Goal: Task Accomplishment & Management: Use online tool/utility

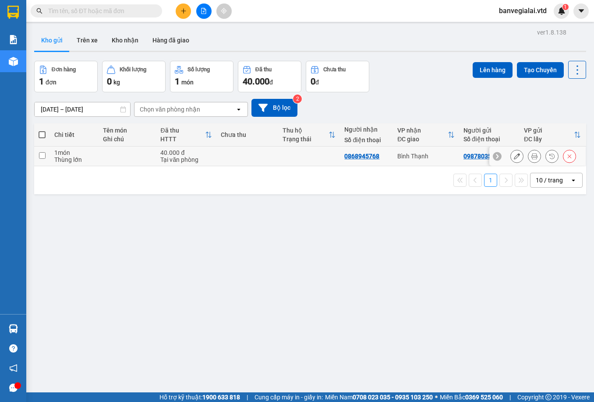
click at [45, 153] on input "checkbox" at bounding box center [42, 155] width 7 height 7
checkbox input "true"
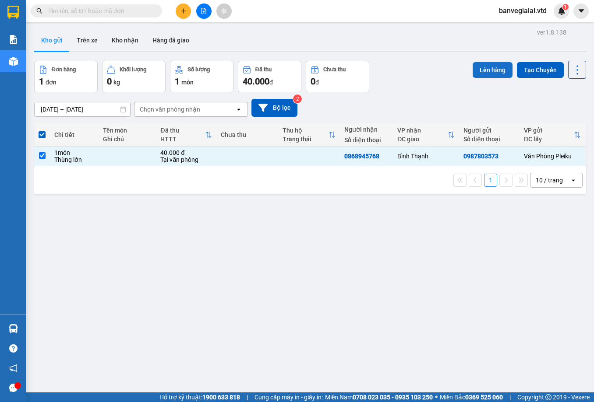
click at [479, 71] on button "Lên hàng" at bounding box center [493, 70] width 40 height 16
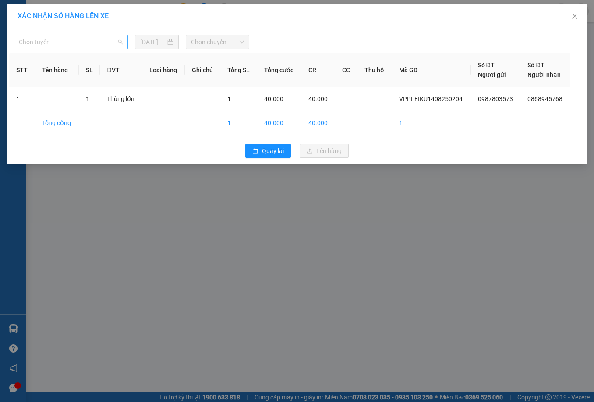
click at [66, 42] on span "Chọn tuyến" at bounding box center [71, 41] width 104 height 13
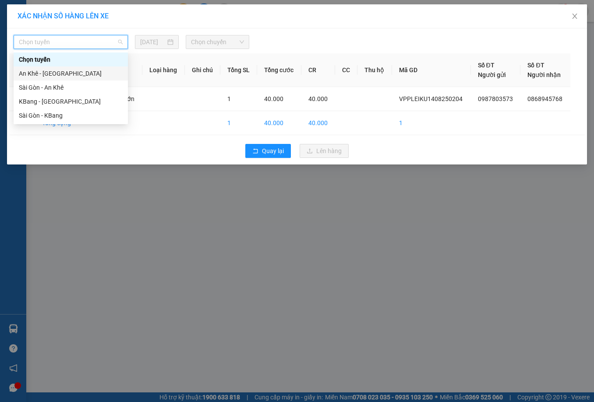
click at [43, 74] on div "An Khê - [GEOGRAPHIC_DATA]" at bounding box center [71, 74] width 104 height 10
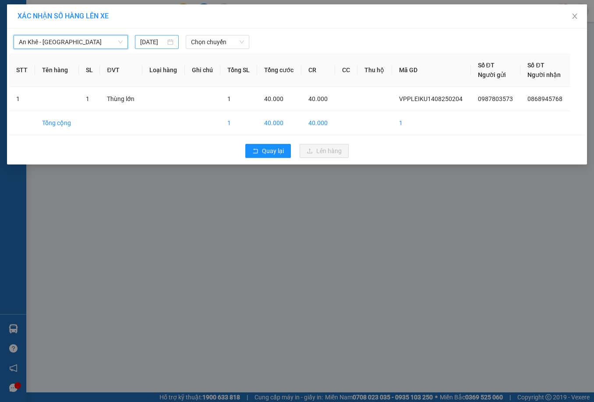
click at [142, 46] on input "[DATE]" at bounding box center [152, 42] width 25 height 10
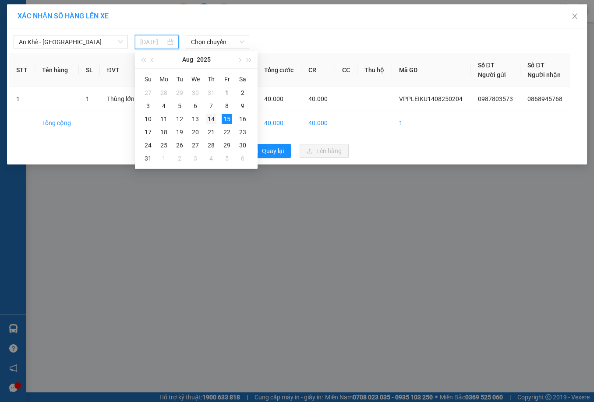
click at [213, 117] on div "14" at bounding box center [211, 119] width 11 height 11
type input "[DATE]"
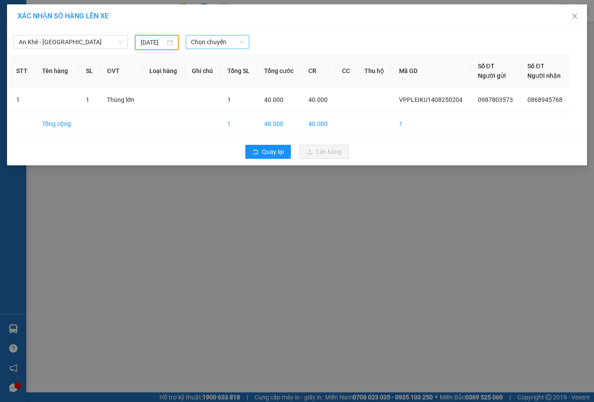
click at [205, 44] on span "Chọn chuyến" at bounding box center [217, 41] width 53 height 13
click at [224, 73] on div "16:40 - 81H-036.39" at bounding box center [225, 74] width 68 height 10
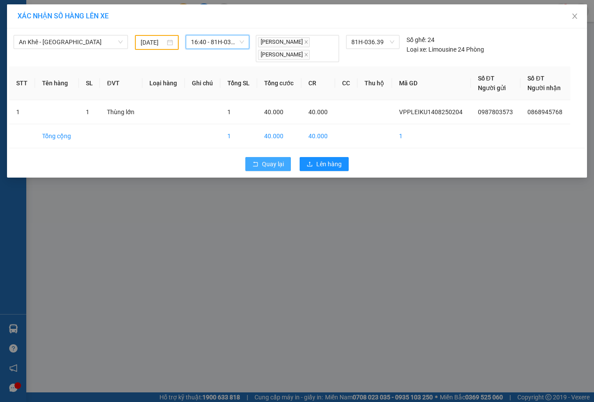
click at [258, 163] on icon "rollback" at bounding box center [255, 164] width 6 height 6
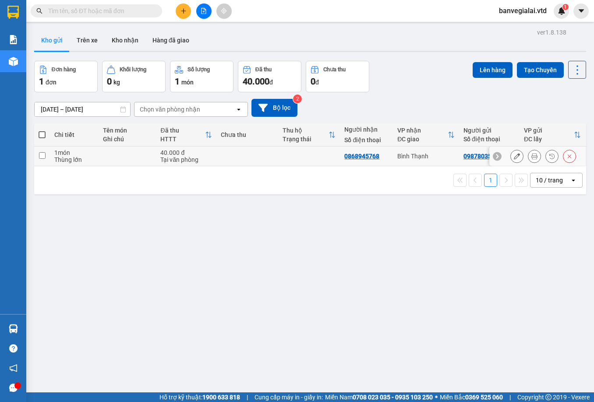
click at [47, 159] on td at bounding box center [42, 157] width 16 height 20
checkbox input "true"
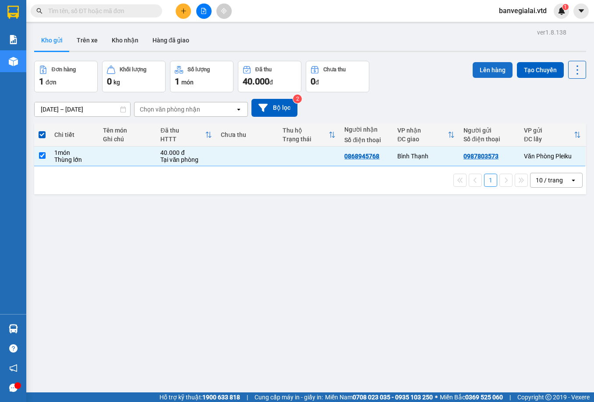
click at [487, 70] on button "Lên hàng" at bounding box center [493, 70] width 40 height 16
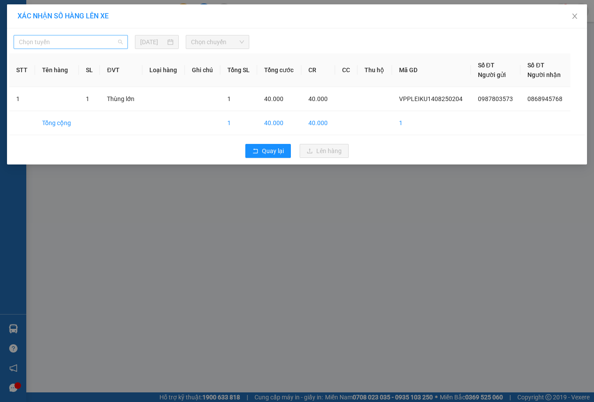
drag, startPoint x: 50, startPoint y: 46, endPoint x: 50, endPoint y: 54, distance: 7.9
click at [49, 46] on span "Chọn tuyến" at bounding box center [71, 41] width 104 height 13
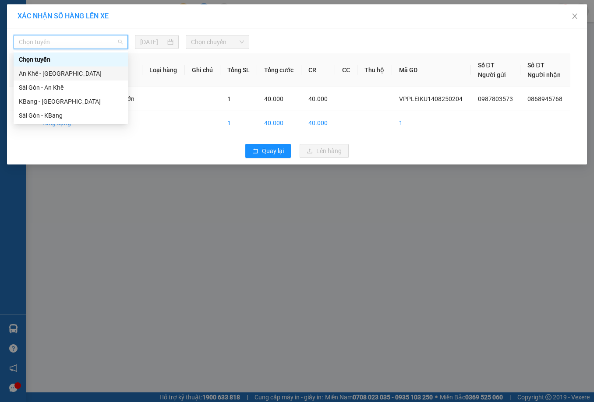
click at [37, 73] on div "An Khê - [GEOGRAPHIC_DATA]" at bounding box center [71, 74] width 104 height 10
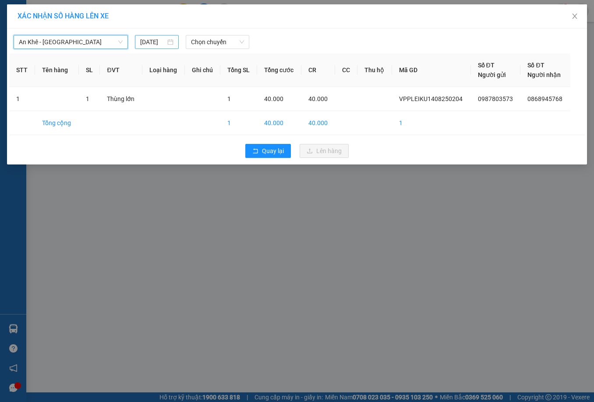
click at [170, 42] on div "[DATE]" at bounding box center [156, 42] width 33 height 10
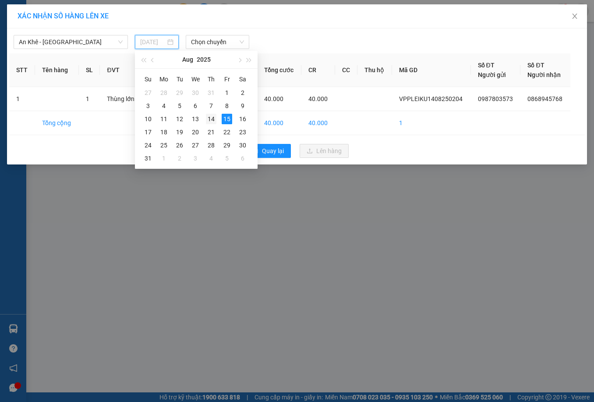
click at [215, 116] on div "14" at bounding box center [211, 119] width 11 height 11
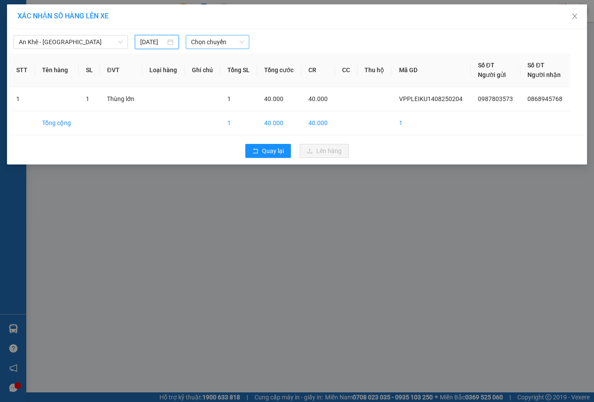
type input "[DATE]"
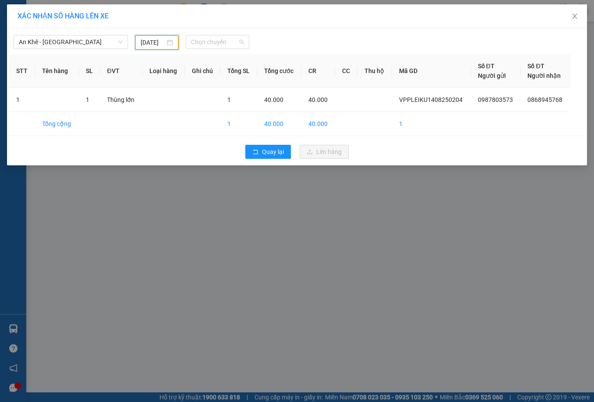
drag, startPoint x: 219, startPoint y: 46, endPoint x: 222, endPoint y: 51, distance: 6.3
click at [219, 46] on span "Chọn chuyến" at bounding box center [217, 41] width 53 height 13
click at [228, 73] on div "16:40 - 81H-036.39" at bounding box center [225, 74] width 68 height 10
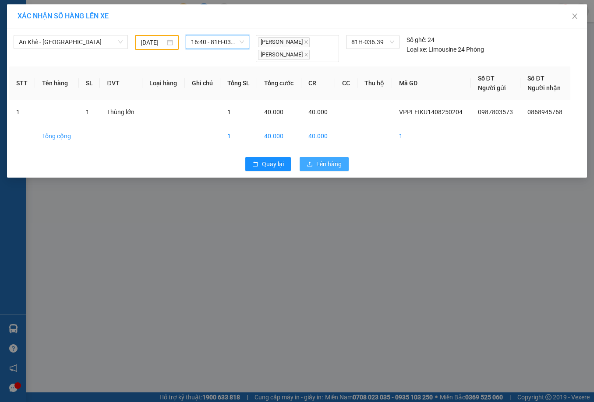
click at [316, 159] on span "Lên hàng" at bounding box center [328, 164] width 25 height 10
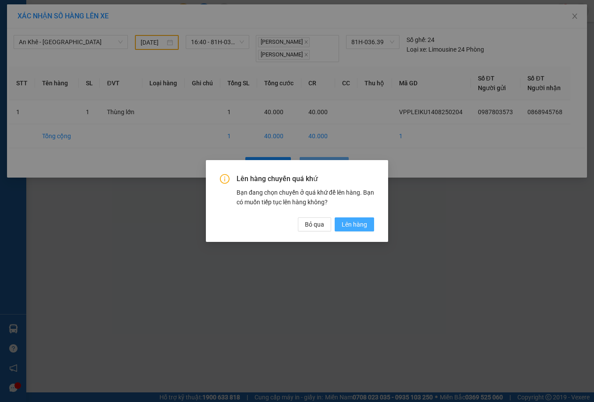
click at [364, 227] on span "Lên hàng" at bounding box center [354, 225] width 25 height 10
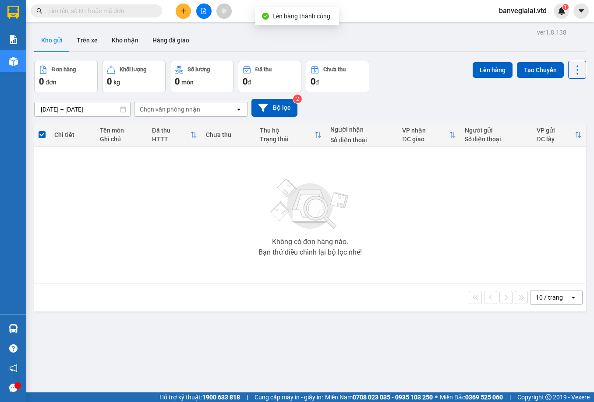
click at [399, 60] on div "ver 1.8.138 Kho gửi Trên xe Kho nhận Hàng đã giao Đơn hàng 0 đơn Khối lượng 0 k…" at bounding box center [310, 227] width 559 height 402
